Goal: Obtain resource: Download file/media

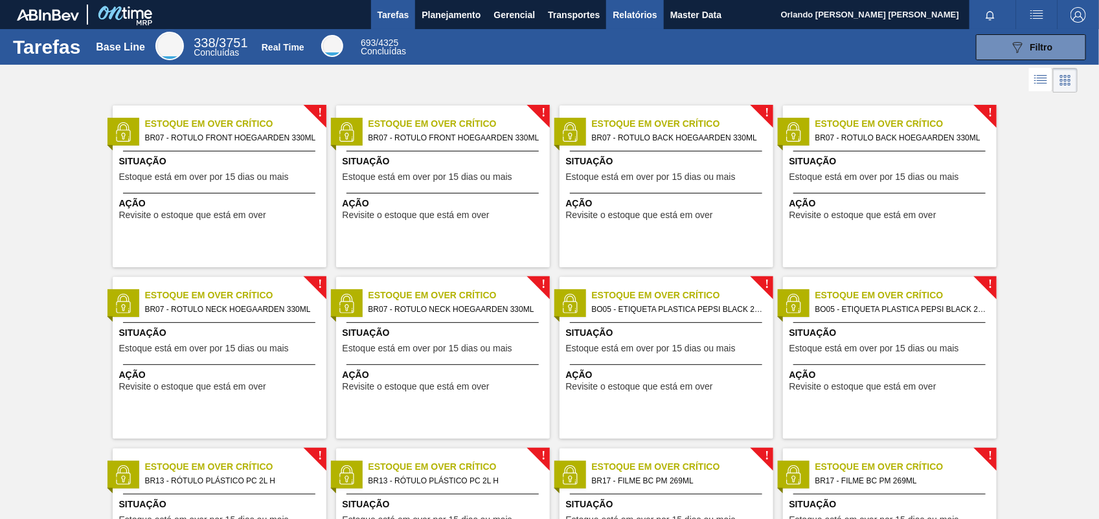
click at [614, 8] on span "Relatórios" at bounding box center [634, 15] width 44 height 16
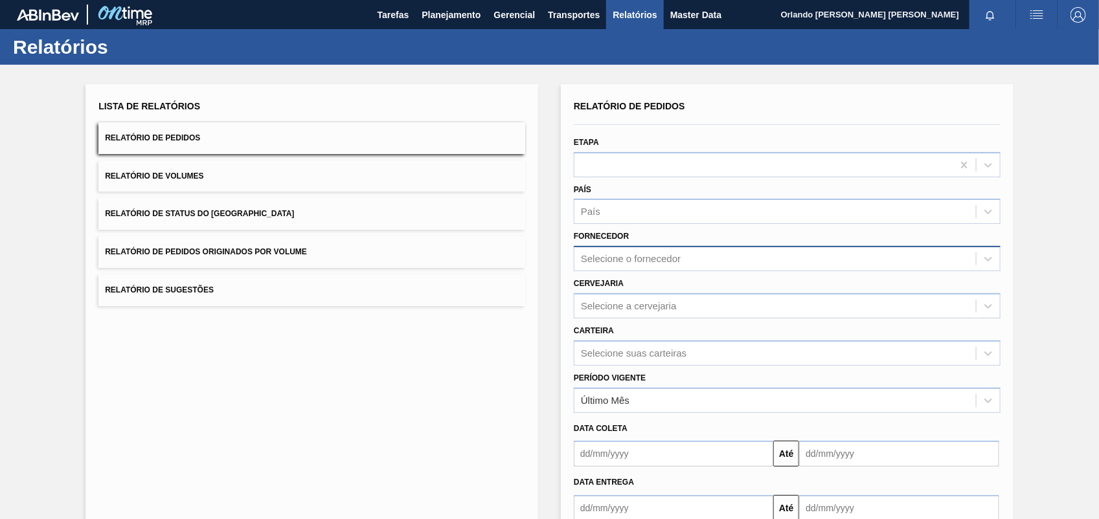
click at [640, 267] on div "Selecione o fornecedor" at bounding box center [787, 258] width 427 height 25
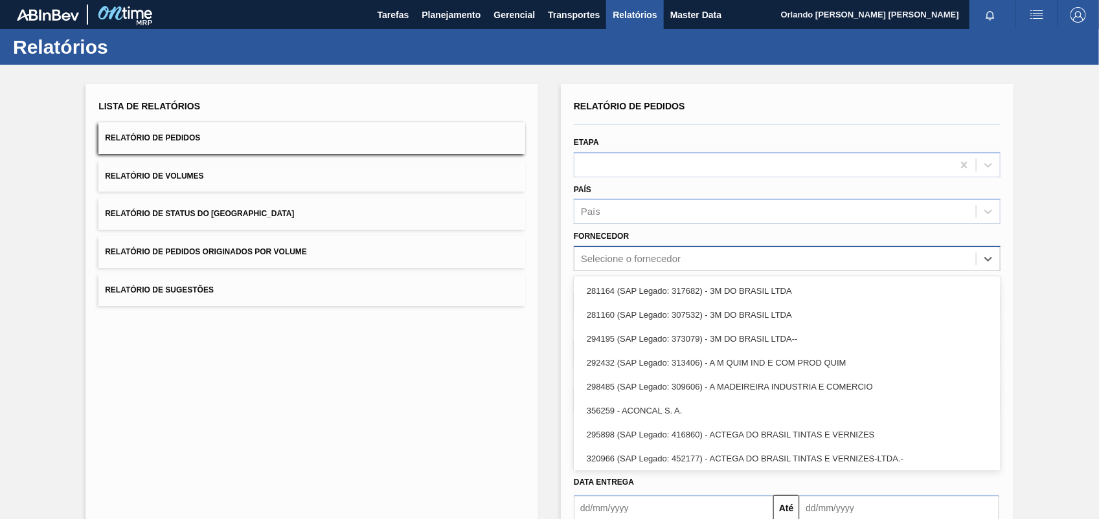
click at [643, 247] on div "Selecione o fornecedor" at bounding box center [787, 258] width 427 height 25
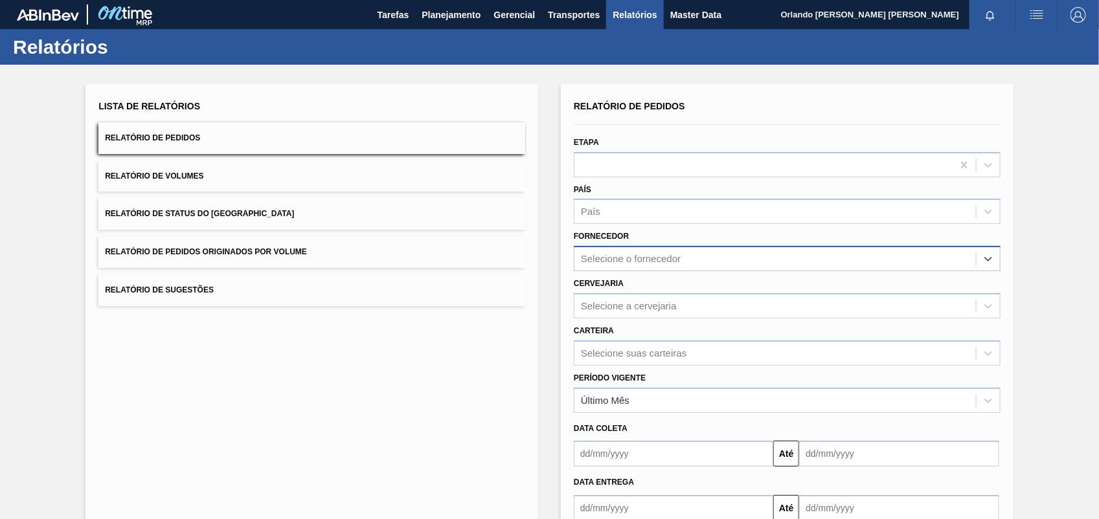
click at [643, 250] on div "Selecione o fornecedor" at bounding box center [774, 259] width 401 height 19
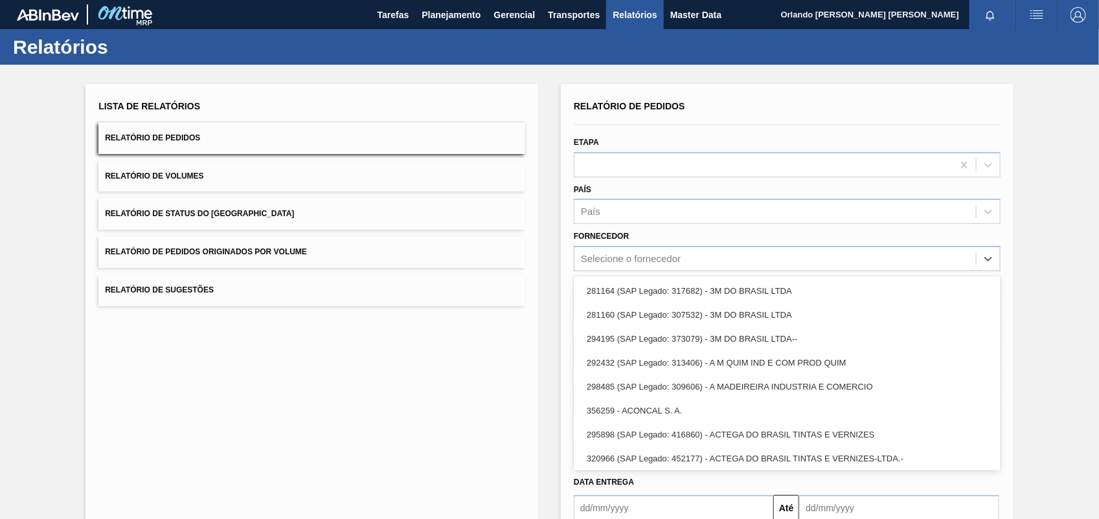
paste input "280304"
type input "280304"
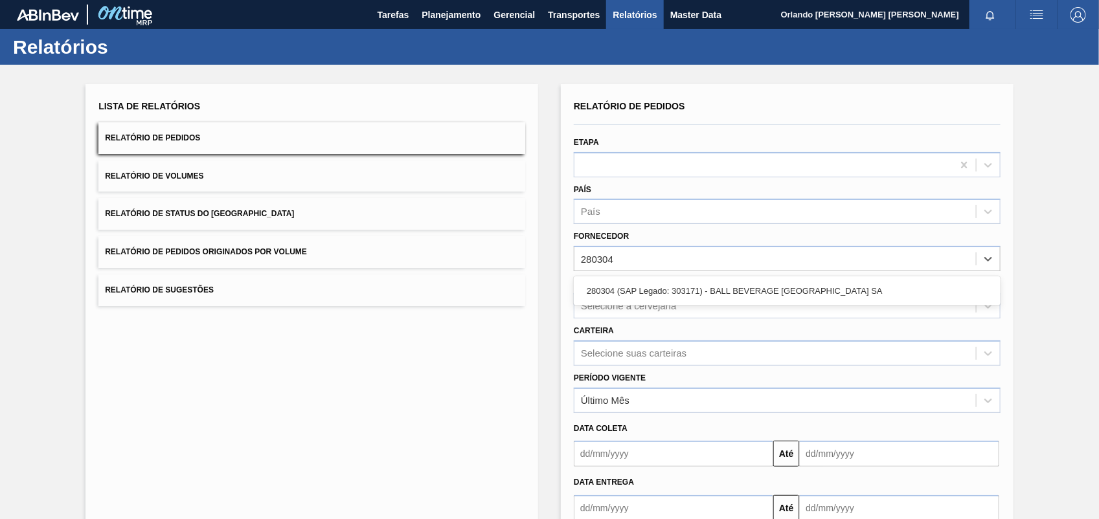
click at [645, 276] on div "280304 (SAP Legado: 303171) - BALL BEVERAGE [GEOGRAPHIC_DATA] SA" at bounding box center [787, 290] width 427 height 29
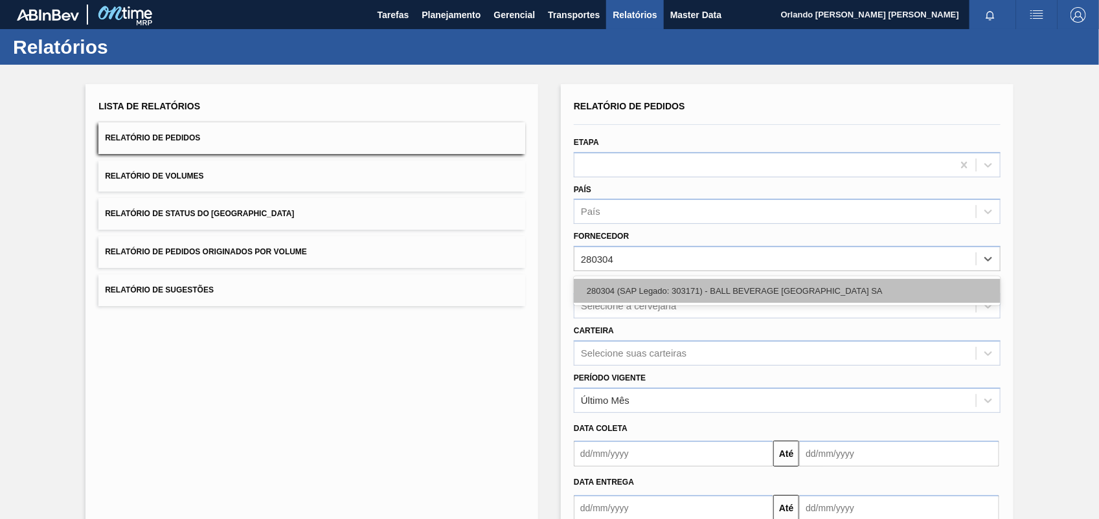
click at [645, 282] on div "280304 (SAP Legado: 303171) - BALL BEVERAGE [GEOGRAPHIC_DATA] SA" at bounding box center [787, 291] width 427 height 24
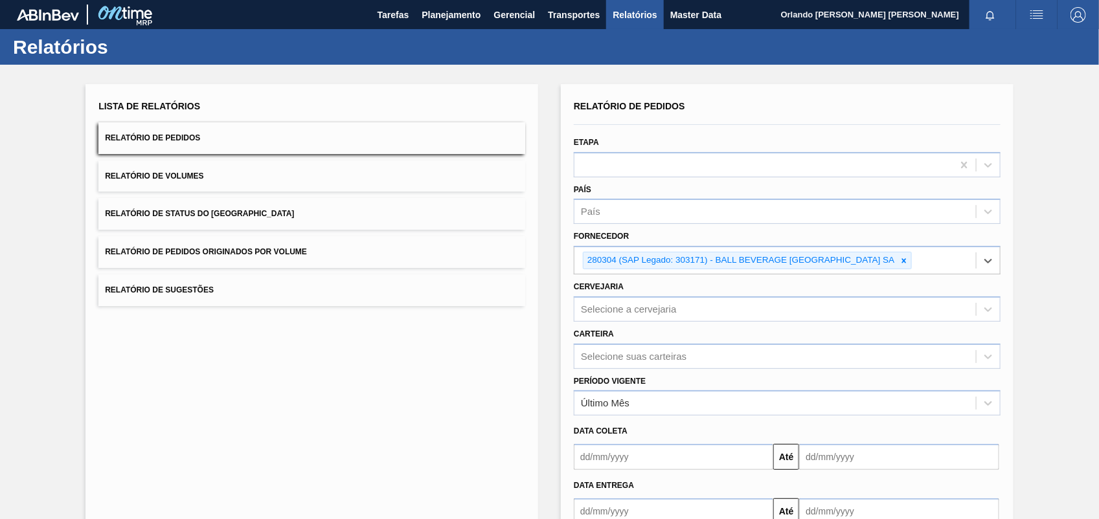
click at [645, 289] on div "Cervejaria Selecione a cervejaria" at bounding box center [787, 300] width 427 height 44
click at [642, 322] on div "Carteira Selecione suas carteiras" at bounding box center [786, 345] width 437 height 47
click at [647, 309] on div "Selecione a cervejaria" at bounding box center [774, 309] width 401 height 19
paste input "BR19"
type input "BR19"
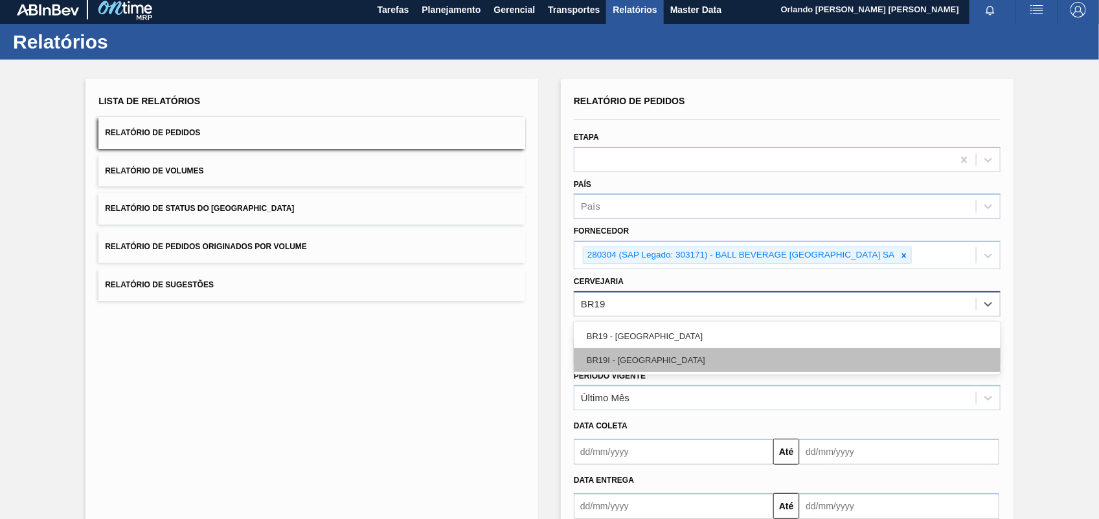
scroll to position [5, 0]
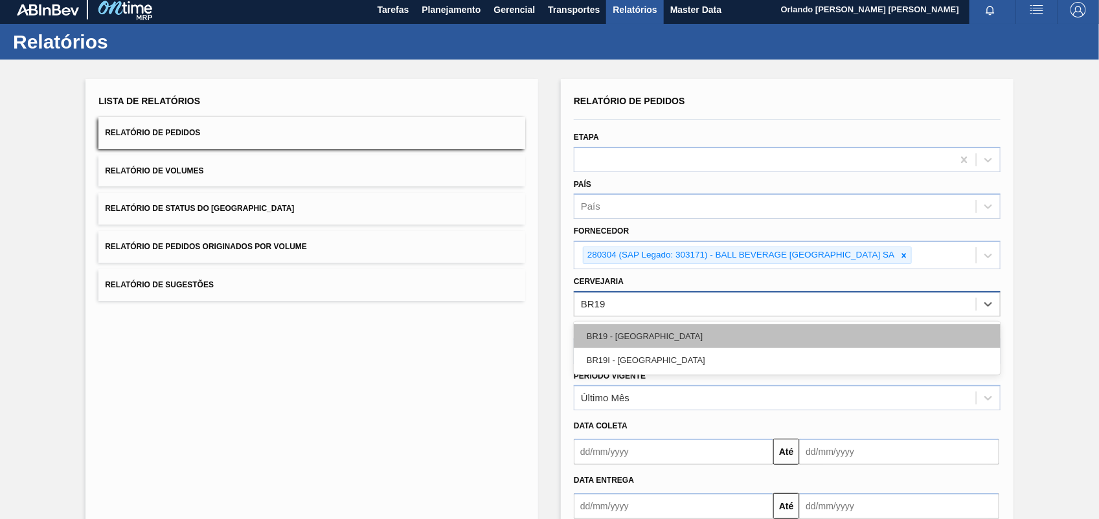
click at [658, 340] on div "BR19 - [GEOGRAPHIC_DATA]" at bounding box center [787, 336] width 427 height 24
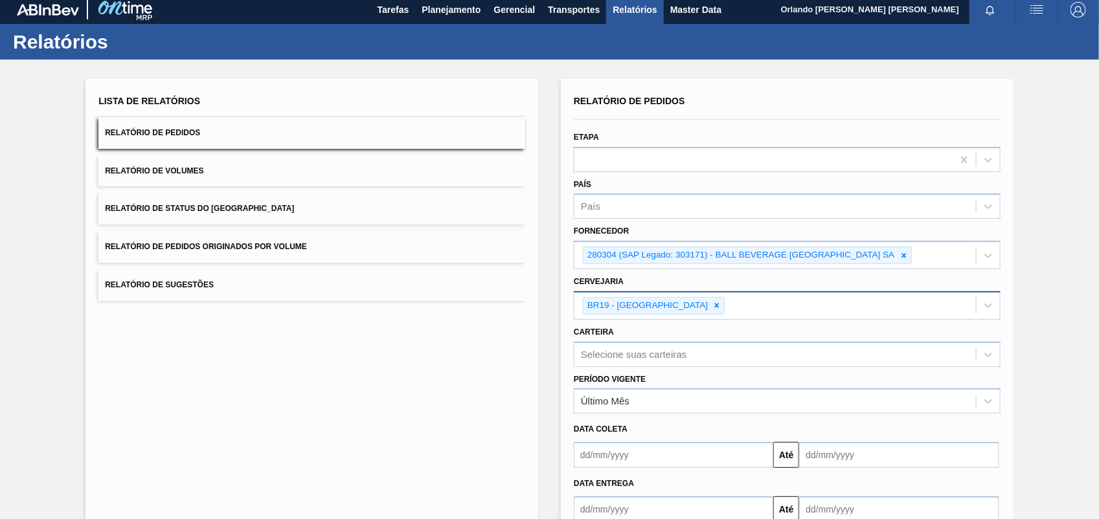
click at [539, 373] on div "Lista de Relatórios Relatório de Pedidos Relatório de Volumes Relatório de Stat…" at bounding box center [549, 330] width 1099 height 541
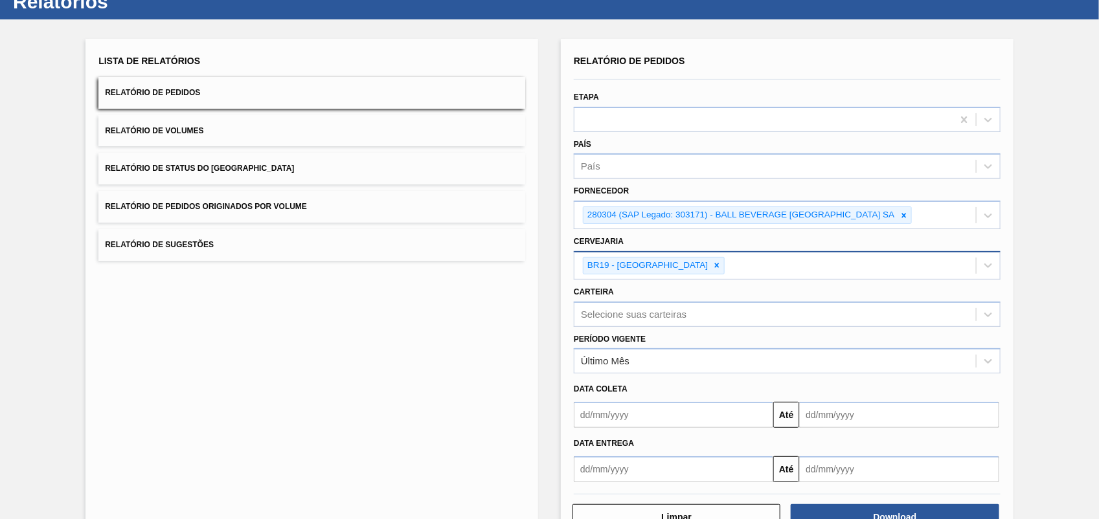
scroll to position [85, 0]
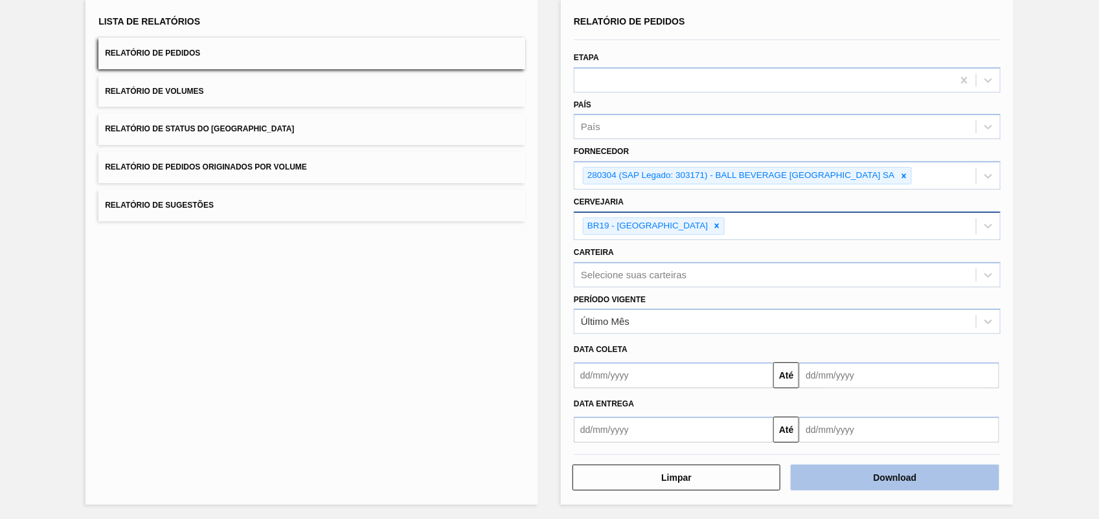
click at [869, 479] on button "Download" at bounding box center [894, 478] width 208 height 26
